Goal: Task Accomplishment & Management: Use online tool/utility

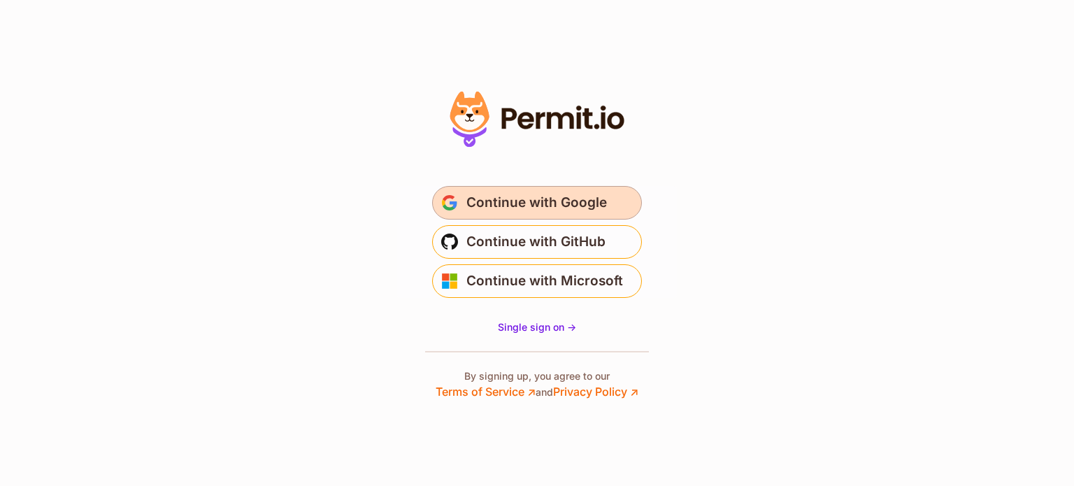
click at [520, 206] on span "Continue with Google" at bounding box center [536, 203] width 141 height 22
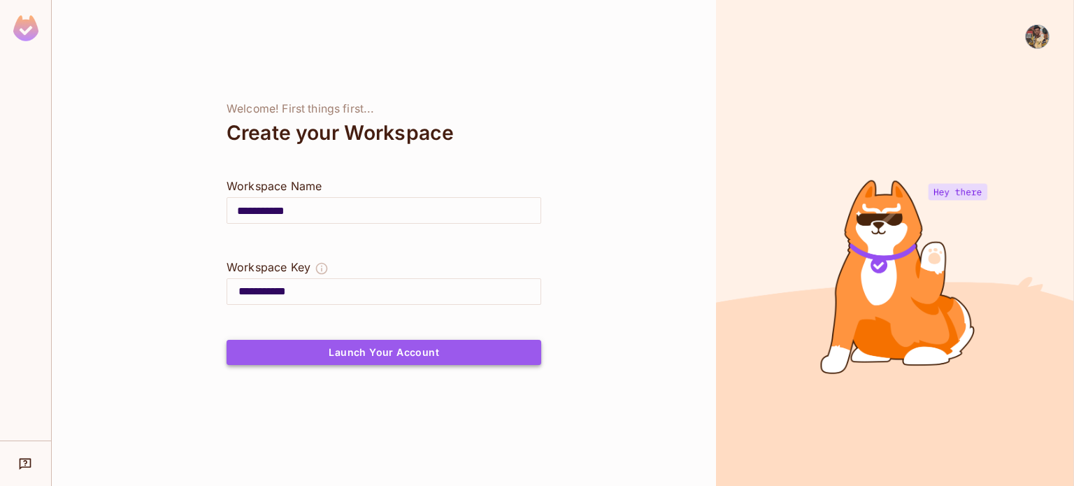
click at [397, 351] on button "Launch Your Account" at bounding box center [384, 352] width 315 height 25
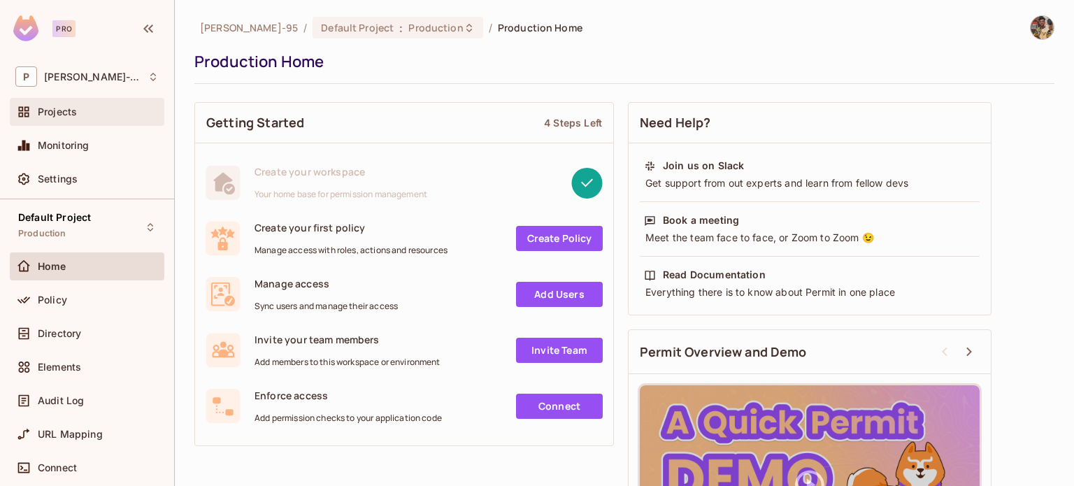
click at [106, 122] on div "Projects" at bounding box center [87, 112] width 155 height 28
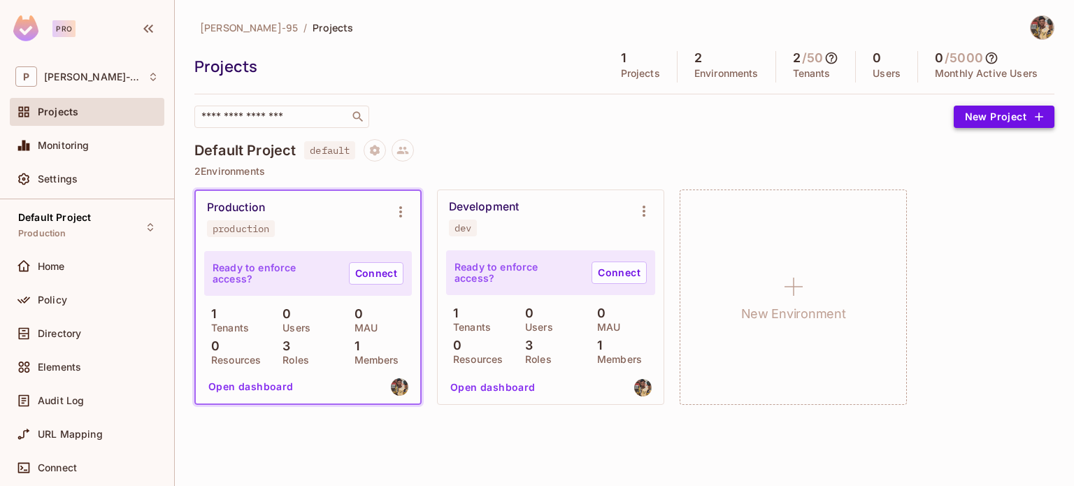
click at [1007, 118] on button "New Project" at bounding box center [1004, 117] width 101 height 22
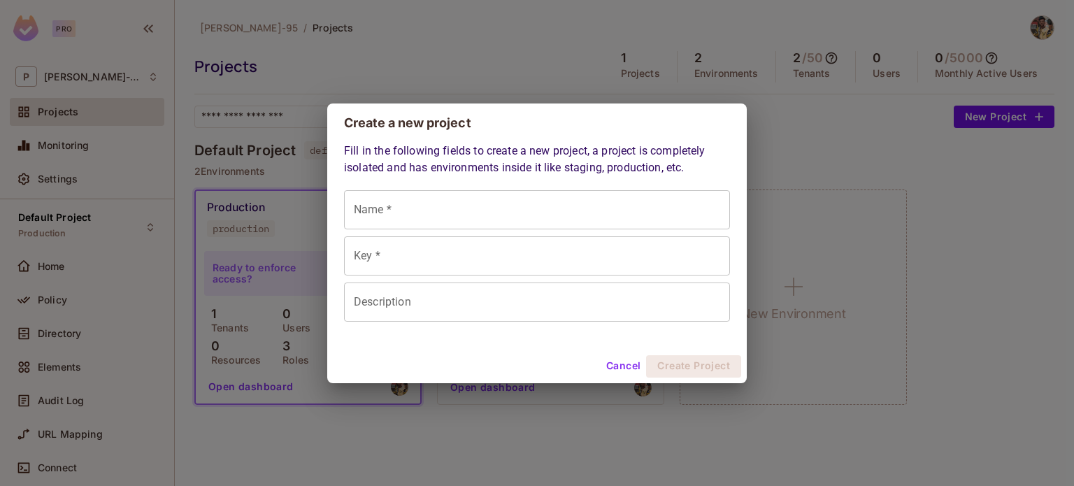
click at [627, 370] on button "Cancel" at bounding box center [623, 366] width 45 height 22
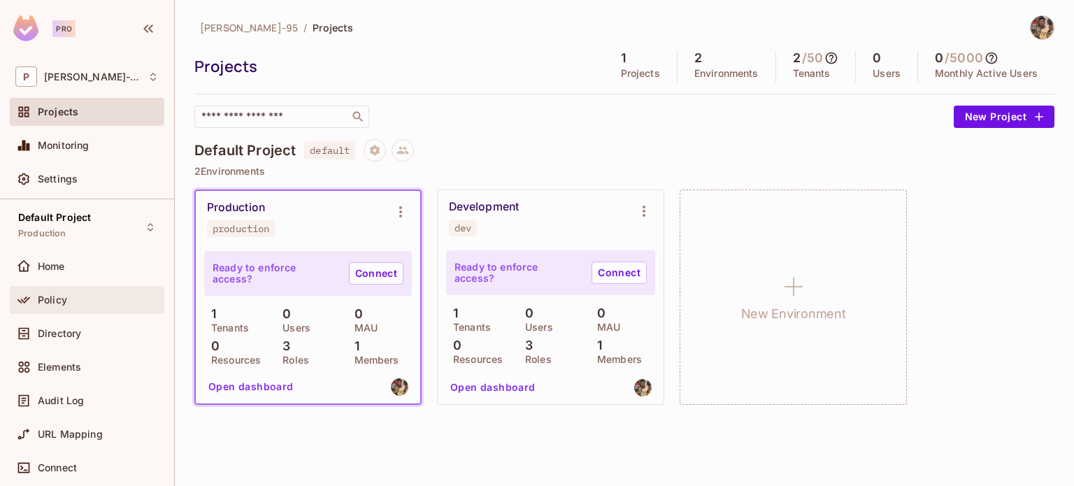
click at [73, 308] on div "Policy" at bounding box center [87, 300] width 155 height 28
